Goal: Book appointment/travel/reservation

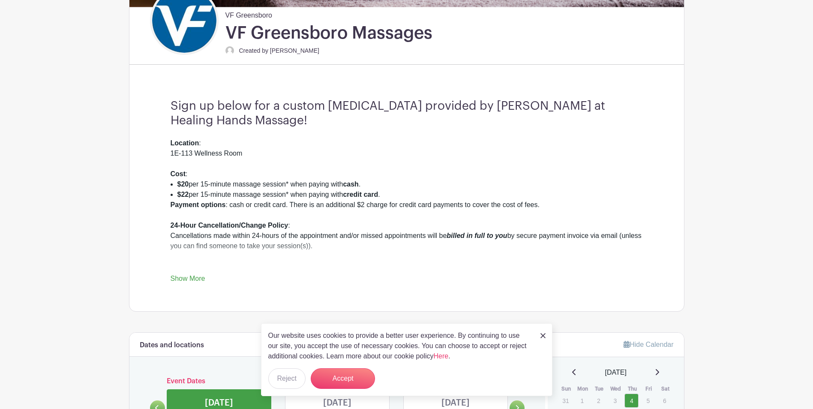
click at [541, 334] on img at bounding box center [543, 335] width 5 height 5
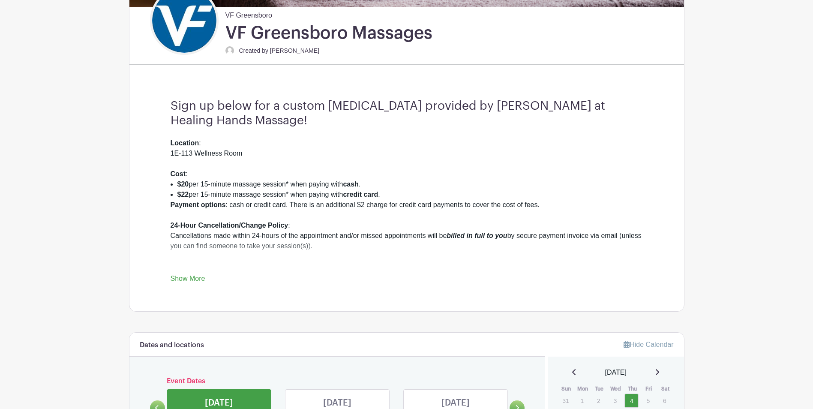
scroll to position [257, 0]
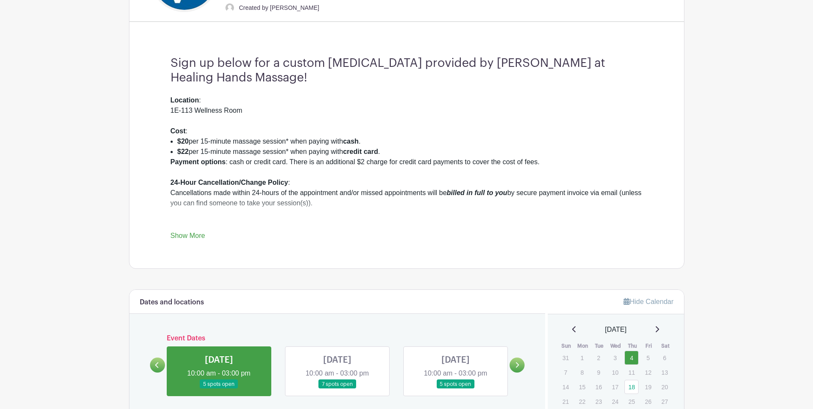
click at [193, 237] on link "Show More" at bounding box center [188, 237] width 35 height 11
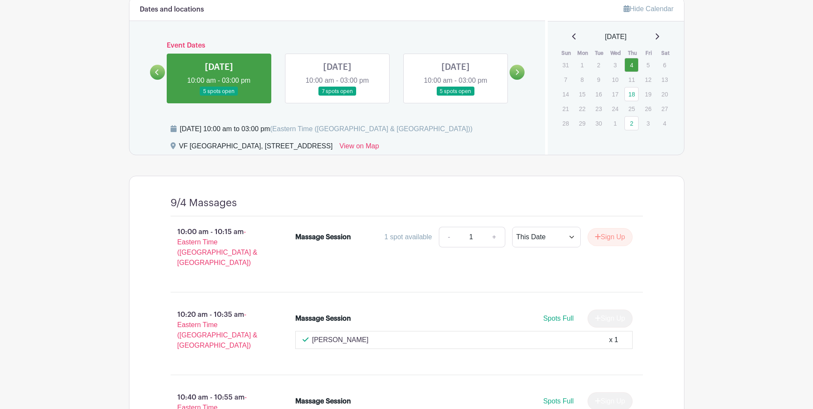
scroll to position [574, 0]
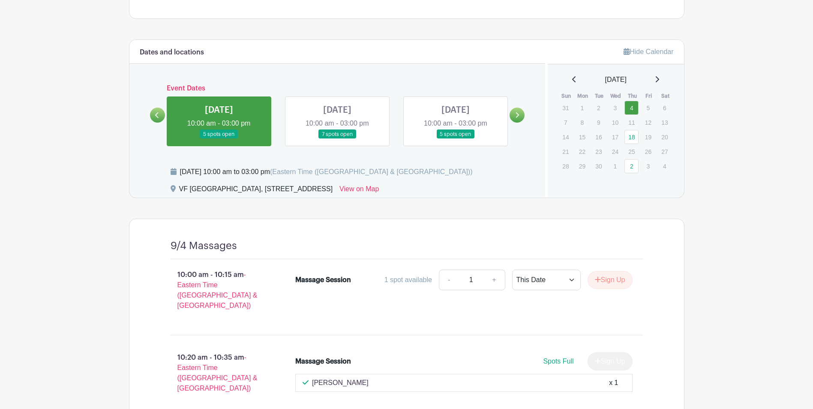
click at [337, 139] on link at bounding box center [337, 139] width 0 height 0
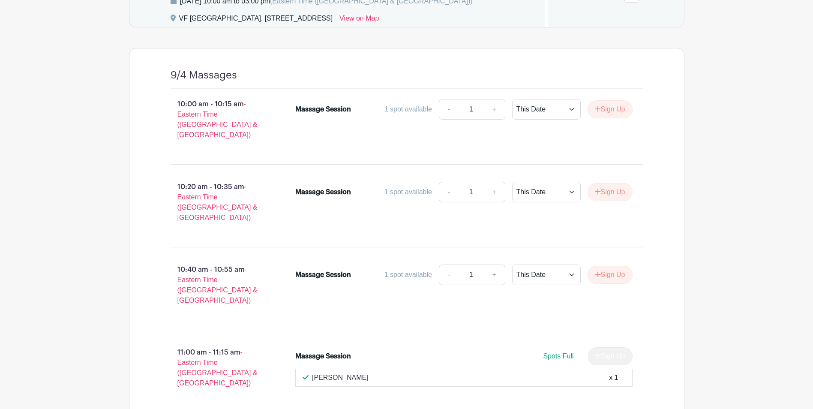
scroll to position [613, 0]
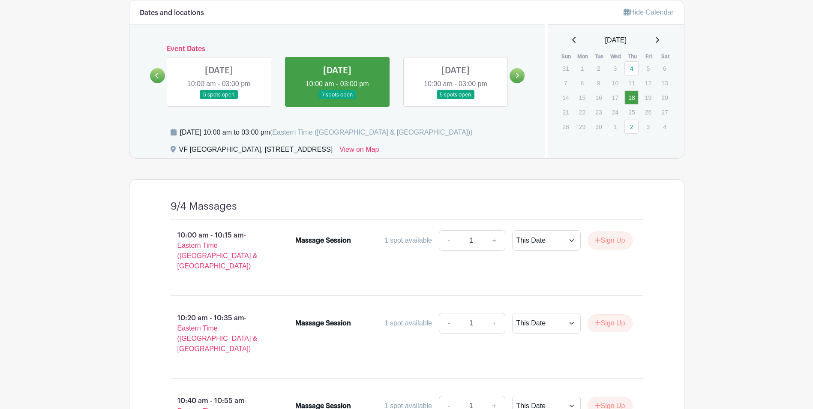
click at [456, 99] on link at bounding box center [456, 99] width 0 height 0
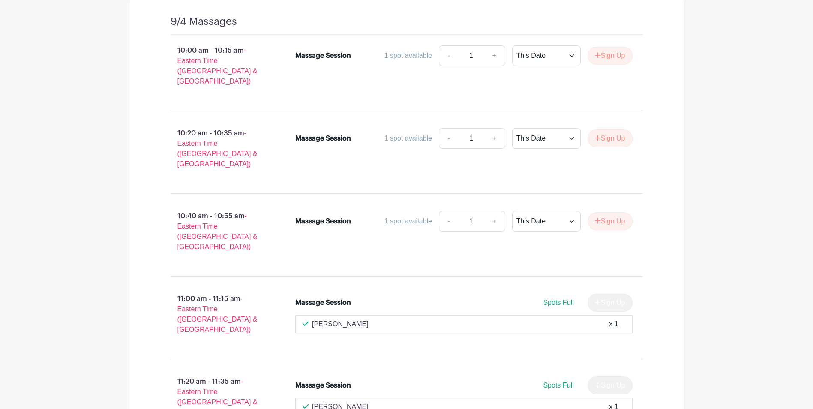
scroll to position [617, 0]
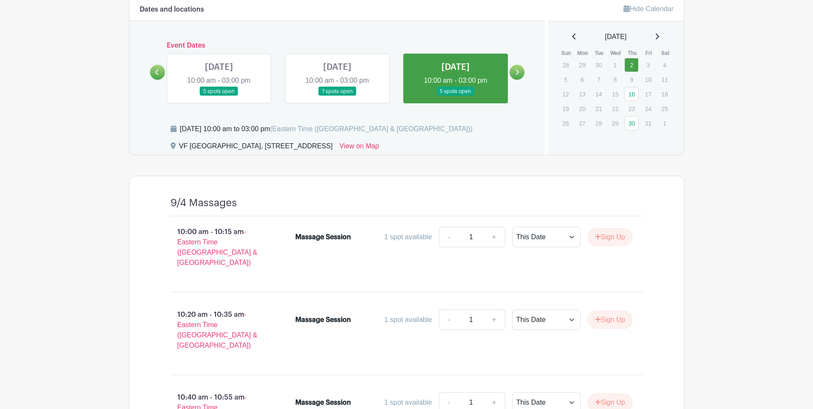
click at [519, 75] on icon at bounding box center [517, 72] width 4 height 6
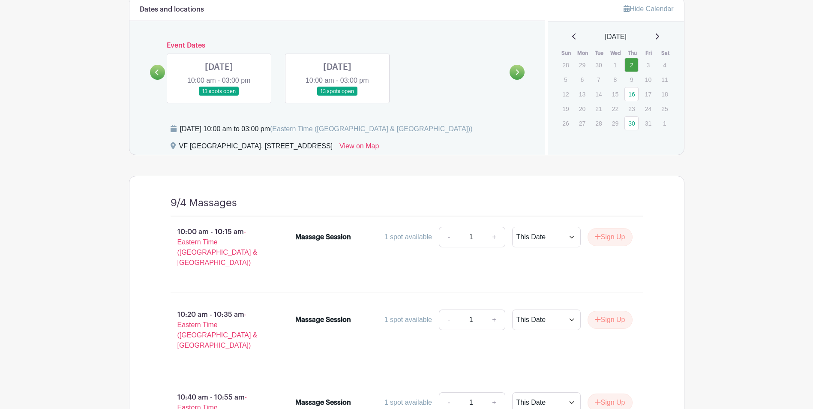
click at [219, 96] on link at bounding box center [219, 96] width 0 height 0
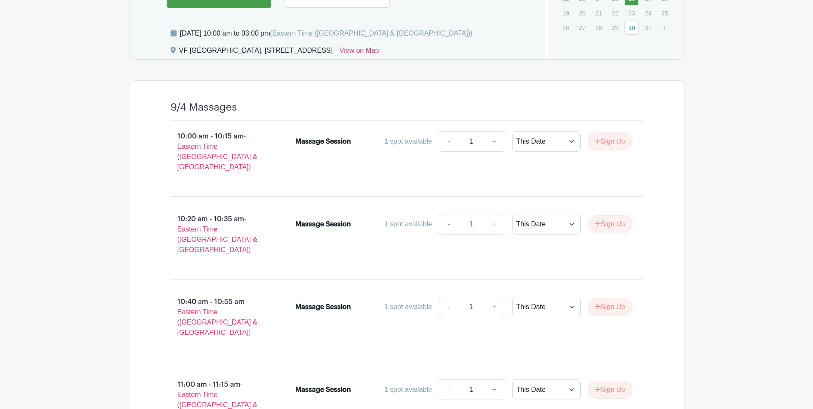
scroll to position [475, 0]
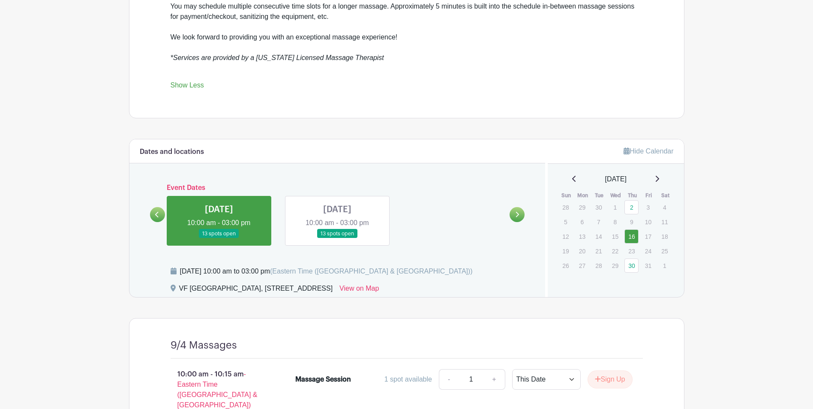
click at [337, 238] on link at bounding box center [337, 238] width 0 height 0
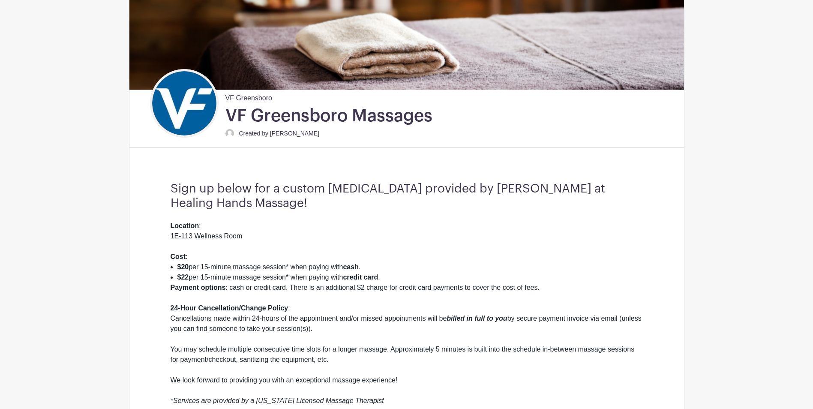
scroll to position [89, 0]
